Goal: Task Accomplishment & Management: Manage account settings

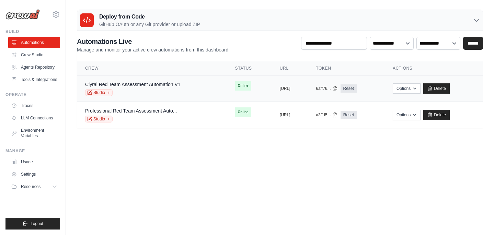
click at [280, 87] on div "copied" at bounding box center [287, 86] width 15 height 8
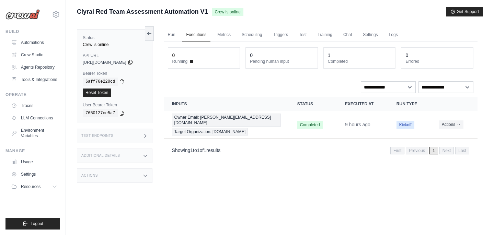
click at [132, 64] on icon at bounding box center [130, 62] width 4 height 4
click at [148, 174] on icon at bounding box center [144, 175] width 5 height 5
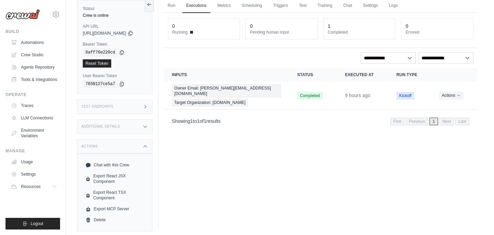
scroll to position [29, 0]
click at [129, 165] on link "Chat with this Crew" at bounding box center [115, 165] width 64 height 11
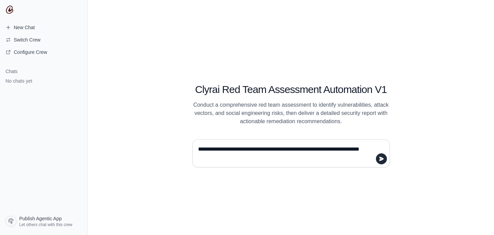
type textarea "**********"
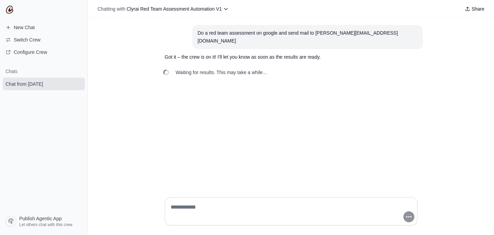
click at [226, 69] on span "Waiting for results. This may take a while..." at bounding box center [221, 72] width 91 height 7
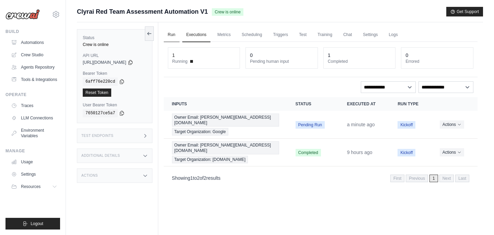
click at [179, 38] on link "Run" at bounding box center [172, 35] width 16 height 14
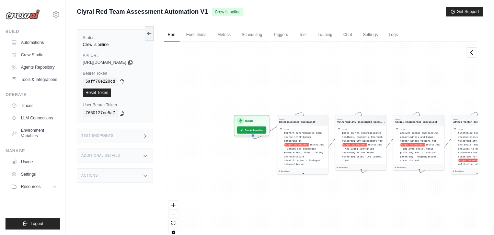
drag, startPoint x: 257, startPoint y: 197, endPoint x: 386, endPoint y: 198, distance: 129.4
click at [386, 198] on div "Agent Reconnaissance Specialist Task Perform comprehensive open source intellig…" at bounding box center [321, 142] width 314 height 200
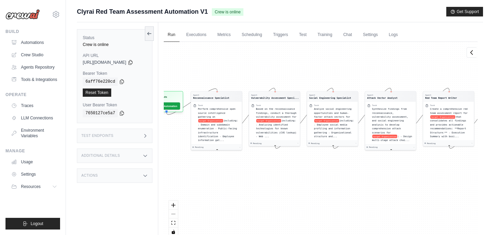
drag, startPoint x: 335, startPoint y: 189, endPoint x: 249, endPoint y: 165, distance: 89.4
click at [249, 165] on div "Agent Reconnaissance Specialist Task Perform comprehensive open source intellig…" at bounding box center [321, 142] width 314 height 200
click at [366, 169] on div "Agent Reconnaissance Specialist Task Perform comprehensive open source intellig…" at bounding box center [321, 142] width 314 height 200
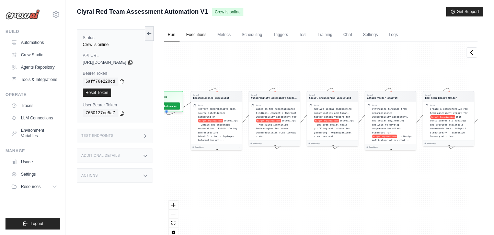
click at [204, 36] on link "Executions" at bounding box center [196, 35] width 28 height 14
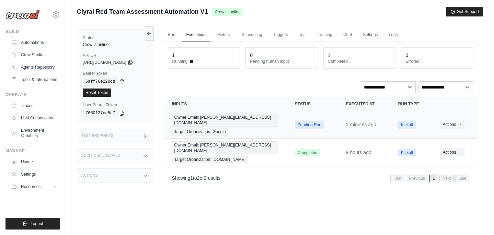
click at [315, 124] on span "Pending Run" at bounding box center [309, 125] width 29 height 8
click at [234, 119] on span "Owner Email: saish.shinde.jb@outlook.com" at bounding box center [226, 120] width 108 height 13
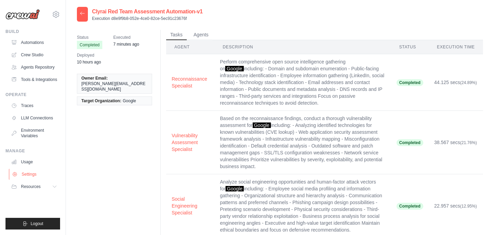
click at [27, 174] on link "Settings" at bounding box center [35, 174] width 52 height 11
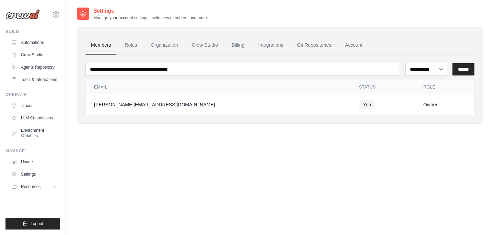
click at [30, 162] on link "Usage" at bounding box center [34, 162] width 52 height 11
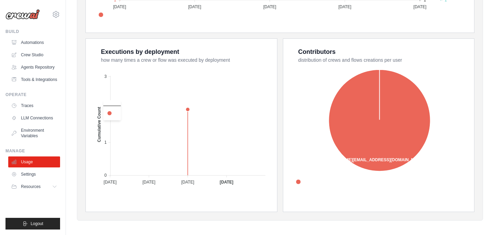
scroll to position [33, 0]
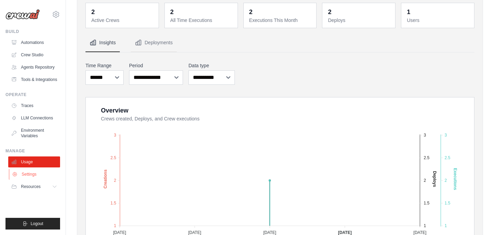
click at [32, 175] on link "Settings" at bounding box center [35, 174] width 52 height 11
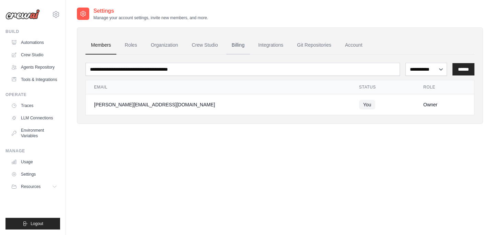
click at [239, 45] on link "Billing" at bounding box center [238, 45] width 24 height 19
